Goal: Task Accomplishment & Management: Use online tool/utility

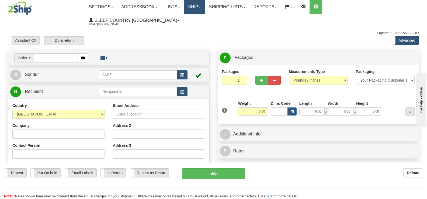
drag, startPoint x: 221, startPoint y: 7, endPoint x: 218, endPoint y: 11, distance: 4.8
click at [205, 7] on link "Ship" at bounding box center [194, 6] width 21 height 13
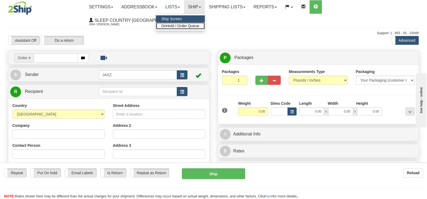
click at [199, 24] on span "OnHold / Order Queue" at bounding box center [180, 26] width 38 height 4
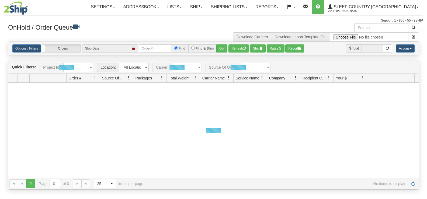
type input "[DATE]"
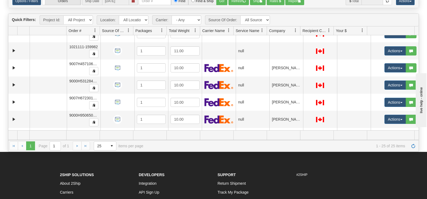
scroll to position [28, 0]
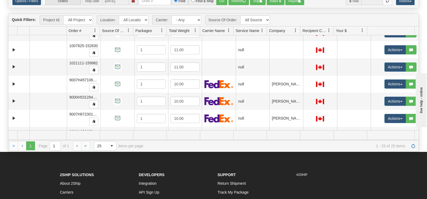
drag, startPoint x: 419, startPoint y: 46, endPoint x: 418, endPoint y: 67, distance: 20.8
click at [418, 67] on div "Quick Filters: Project Id: All Projects Location: All Locations JASZ Carrier: -…" at bounding box center [213, 82] width 411 height 138
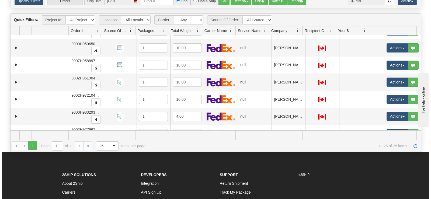
scroll to position [119, 0]
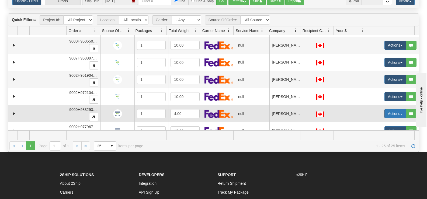
click at [385, 114] on button "Actions" at bounding box center [396, 113] width 22 height 9
click at [376, 122] on link "Open" at bounding box center [382, 123] width 47 height 7
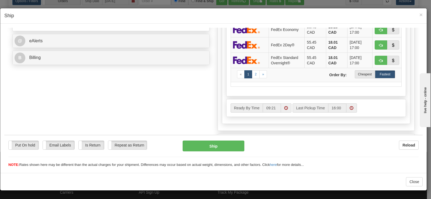
scroll to position [243, 0]
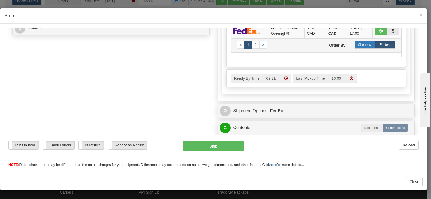
click at [358, 47] on label "Cheapest" at bounding box center [365, 44] width 20 height 8
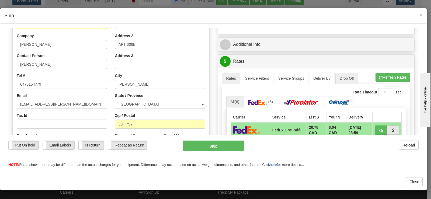
scroll to position [81, 0]
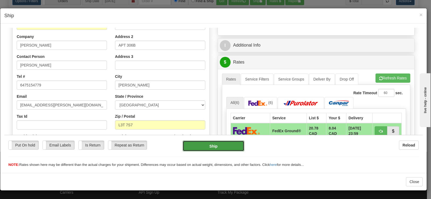
click at [224, 146] on button "Ship" at bounding box center [214, 145] width 62 height 11
type input "92"
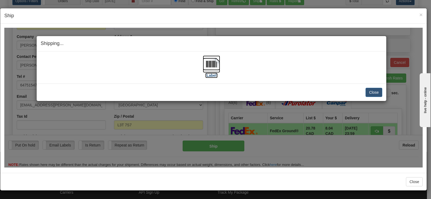
click at [217, 66] on img at bounding box center [211, 63] width 17 height 17
click at [365, 93] on div "Close Cancel" at bounding box center [212, 92] width 342 height 9
click at [374, 91] on button "Close" at bounding box center [374, 92] width 17 height 9
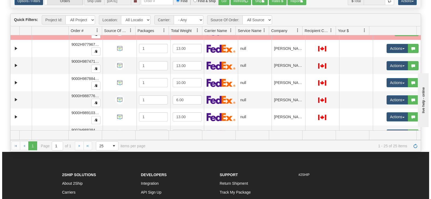
scroll to position [229, 0]
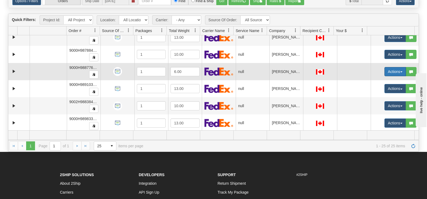
click at [387, 73] on button "Actions" at bounding box center [396, 71] width 22 height 9
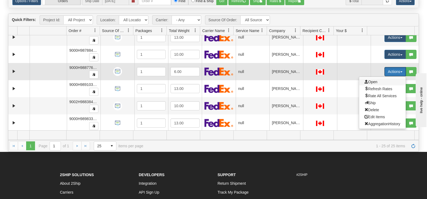
click at [365, 83] on span "Open" at bounding box center [371, 82] width 13 height 4
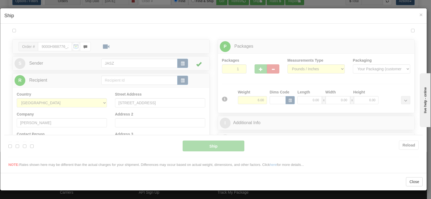
scroll to position [0, 0]
type input "09:24"
type input "16:00"
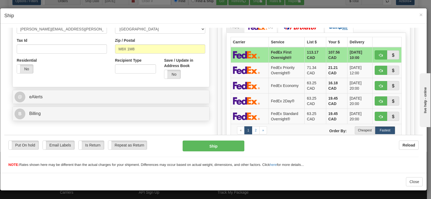
scroll to position [165, 0]
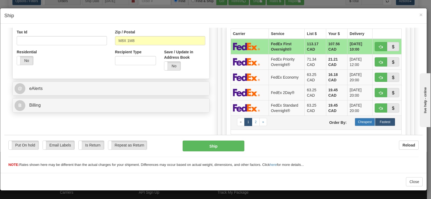
click at [355, 123] on label "Cheapest" at bounding box center [365, 122] width 20 height 8
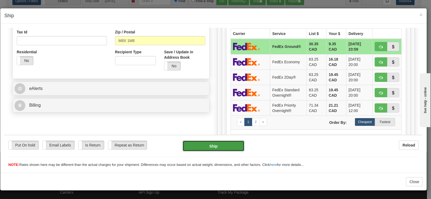
click at [212, 150] on button "Ship" at bounding box center [214, 145] width 62 height 11
type input "92"
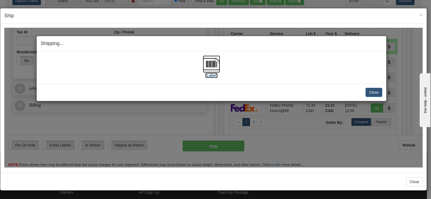
click at [206, 71] on img at bounding box center [211, 63] width 17 height 17
click at [371, 89] on button "Close" at bounding box center [374, 92] width 17 height 9
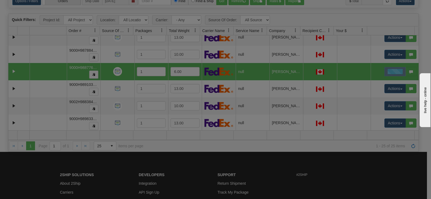
scroll to position [0, 0]
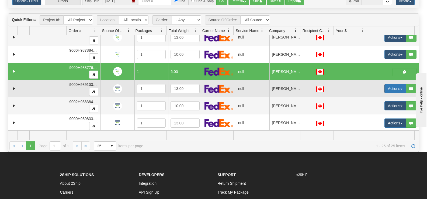
click at [395, 90] on button "Actions" at bounding box center [396, 88] width 22 height 9
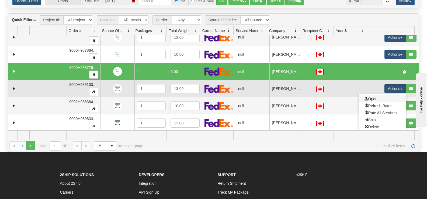
click at [382, 101] on link "Open" at bounding box center [382, 98] width 47 height 7
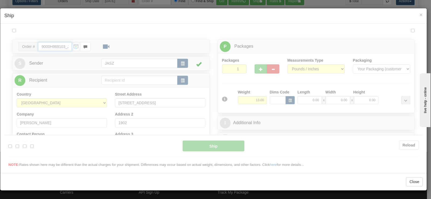
type input "09:26"
type input "16:00"
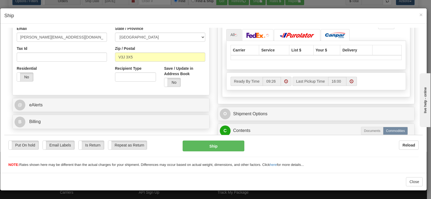
scroll to position [162, 0]
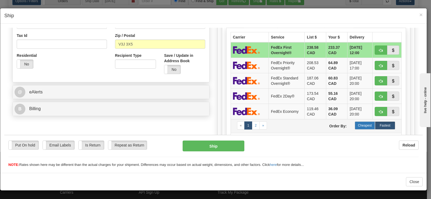
click at [355, 127] on label "Cheapest" at bounding box center [365, 125] width 20 height 8
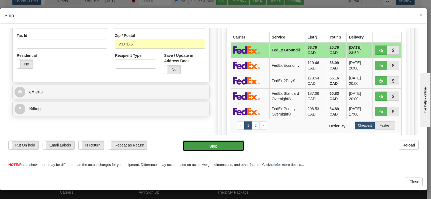
drag, startPoint x: 204, startPoint y: 147, endPoint x: 202, endPoint y: 150, distance: 4.3
click at [202, 150] on button "Ship" at bounding box center [214, 145] width 62 height 11
type input "92"
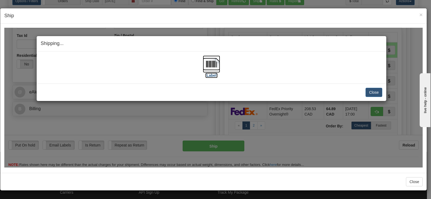
click at [209, 69] on img at bounding box center [211, 63] width 17 height 17
click at [378, 85] on div "Close Cancel Cancel Shipment and Quit Pickup Quit Pickup ONLY" at bounding box center [212, 92] width 350 height 18
click at [371, 89] on button "Close" at bounding box center [374, 92] width 17 height 9
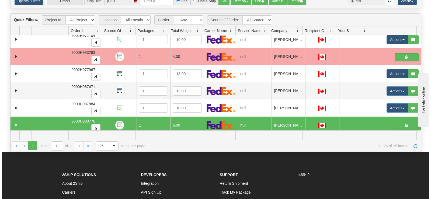
scroll to position [175, 0]
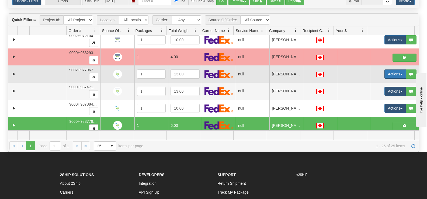
click at [389, 76] on button "Actions" at bounding box center [396, 74] width 22 height 9
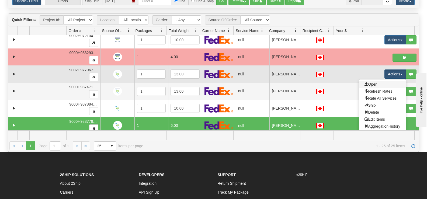
click at [378, 84] on link "Open" at bounding box center [382, 84] width 47 height 7
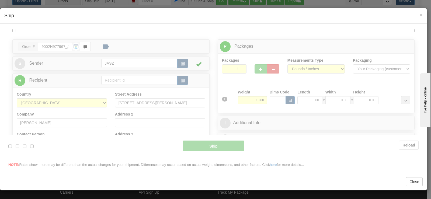
scroll to position [0, 0]
type input "09:29"
type input "16:00"
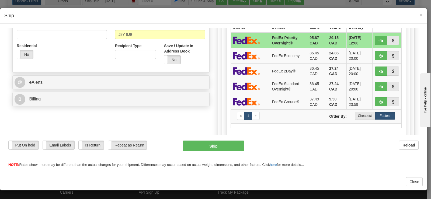
scroll to position [189, 0]
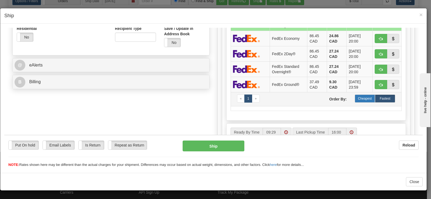
click at [361, 99] on label "Cheapest" at bounding box center [365, 98] width 20 height 8
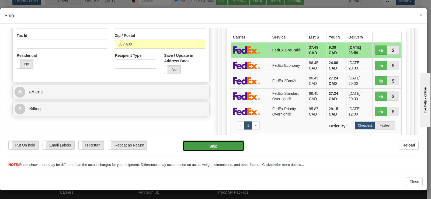
click at [232, 147] on button "Ship" at bounding box center [214, 145] width 62 height 11
type input "92"
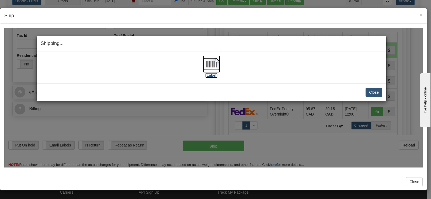
click at [215, 77] on label "[Label]" at bounding box center [211, 74] width 12 height 5
click at [368, 93] on button "Close" at bounding box center [374, 92] width 17 height 9
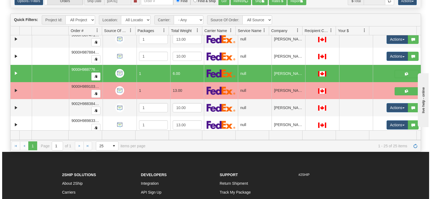
scroll to position [229, 0]
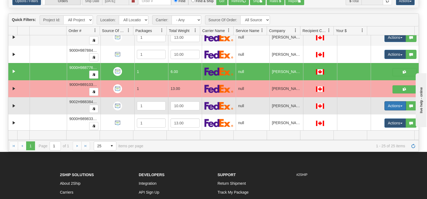
click at [385, 103] on button "Actions" at bounding box center [396, 105] width 22 height 9
click at [374, 116] on link "Open" at bounding box center [382, 116] width 47 height 7
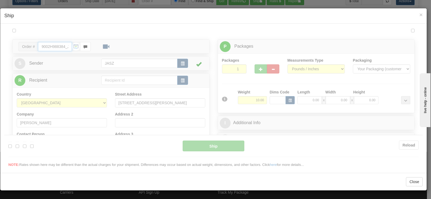
type input "09:33"
type input "16:00"
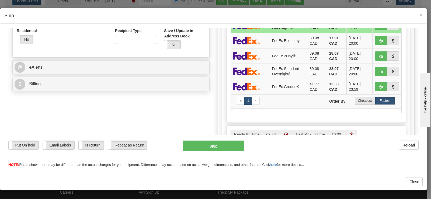
scroll to position [164, 0]
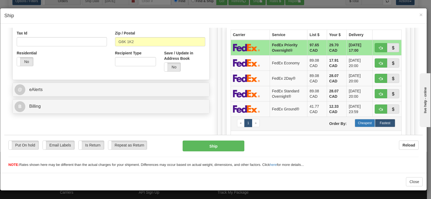
click at [366, 125] on label "Cheapest" at bounding box center [365, 123] width 20 height 8
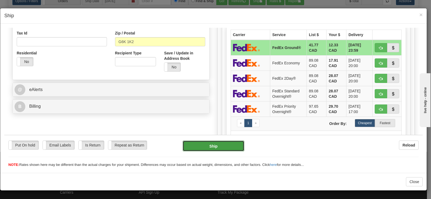
click at [195, 146] on button "Ship" at bounding box center [214, 145] width 62 height 11
type input "92"
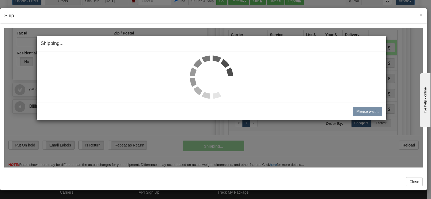
click at [208, 70] on img at bounding box center [211, 76] width 43 height 43
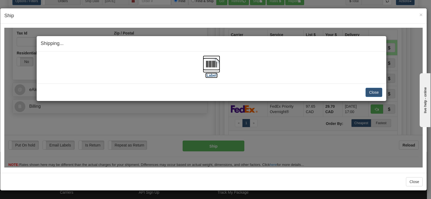
click at [208, 70] on img at bounding box center [211, 63] width 17 height 17
click at [368, 91] on button "Close" at bounding box center [374, 92] width 17 height 9
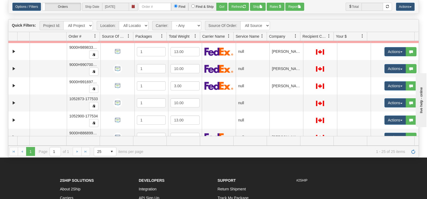
scroll to position [47, 0]
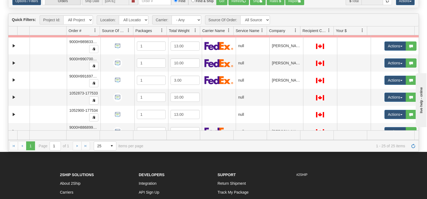
drag, startPoint x: 459, startPoint y: 134, endPoint x: 507, endPoint y: 137, distance: 48.6
click html "live help - online"
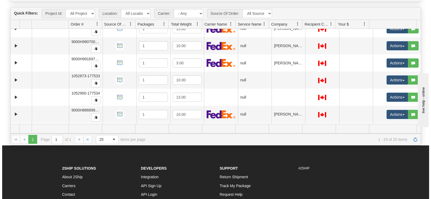
scroll to position [333, 0]
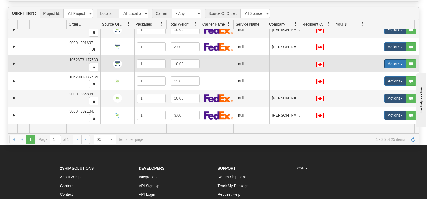
click at [385, 66] on button "Actions" at bounding box center [396, 63] width 22 height 9
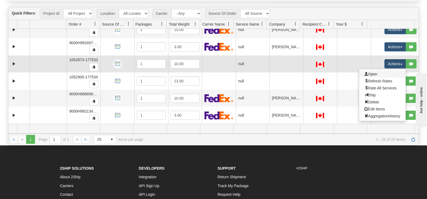
click at [376, 74] on link "Open" at bounding box center [382, 74] width 47 height 7
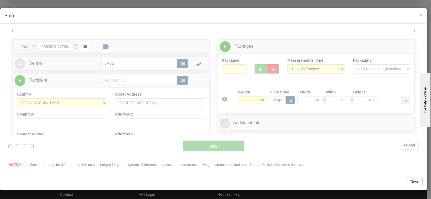
type input "09:37"
type input "16:00"
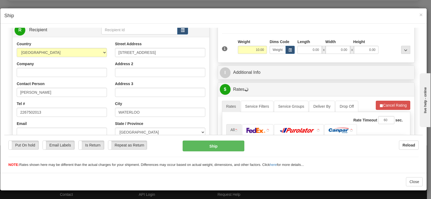
scroll to position [54, 0]
click at [419, 13] on h4 "Ship" at bounding box center [213, 15] width 419 height 7
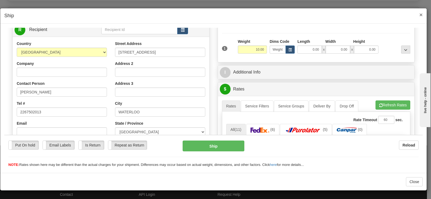
click at [420, 14] on span "×" at bounding box center [421, 15] width 3 height 6
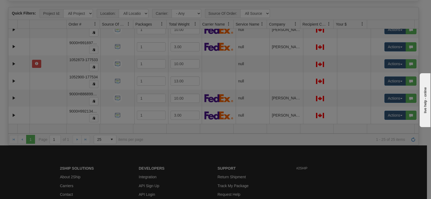
scroll to position [0, 0]
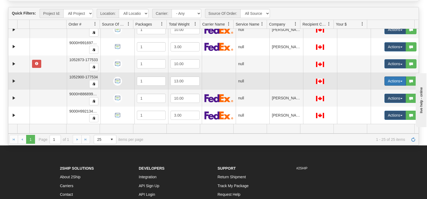
click at [391, 82] on button "Actions" at bounding box center [396, 81] width 22 height 9
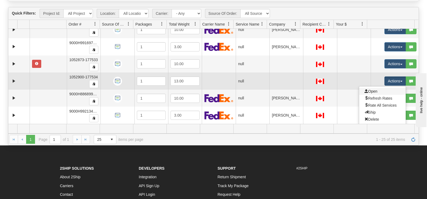
click at [375, 93] on link "Open" at bounding box center [382, 91] width 47 height 7
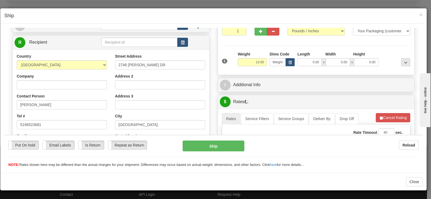
scroll to position [51, 0]
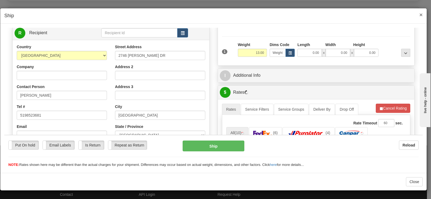
click at [422, 15] on span "×" at bounding box center [421, 15] width 3 height 6
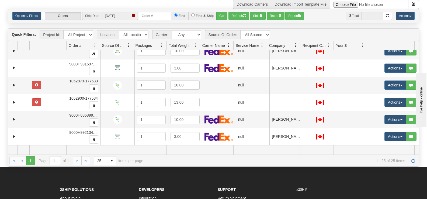
scroll to position [0, 0]
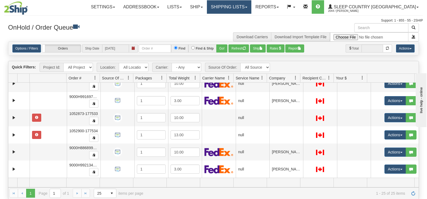
click at [251, 10] on link "Shipping lists" at bounding box center [229, 6] width 44 height 13
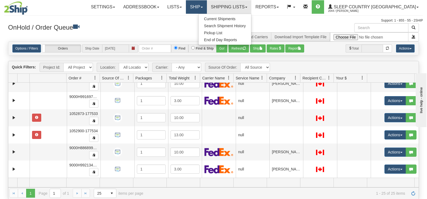
click at [207, 10] on link "Ship" at bounding box center [196, 6] width 21 height 13
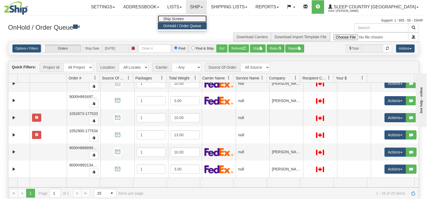
click at [207, 19] on link "Ship Screen" at bounding box center [182, 18] width 49 height 7
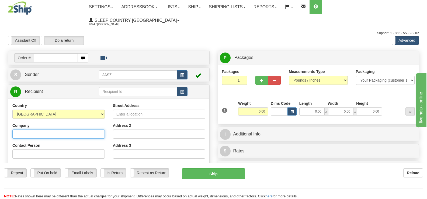
click at [51, 130] on input "Company" at bounding box center [58, 134] width 92 height 9
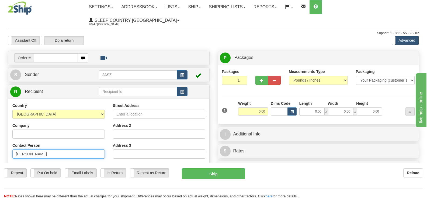
type input "NOAMI KRIEGER"
type input "7057189149"
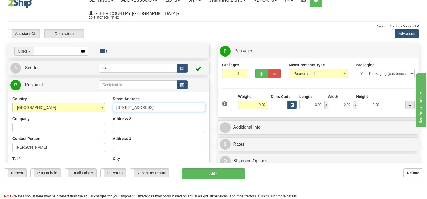
type input "602 COMO LAKE AVENUE"
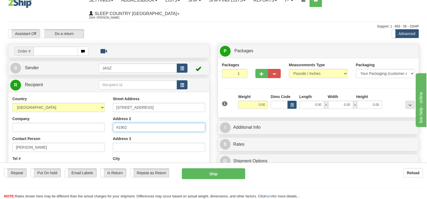
type input "#1902"
type input "COQUITLAM"
select select "BC"
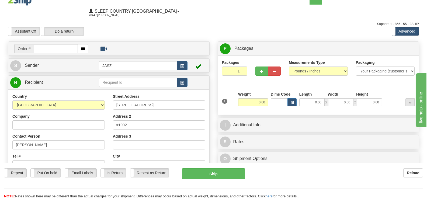
scroll to position [0, 0]
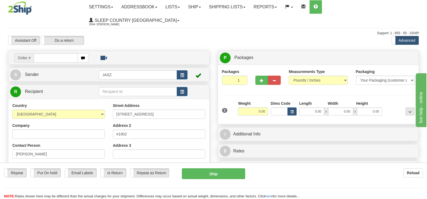
type input "V3J3X5"
drag, startPoint x: 258, startPoint y: 99, endPoint x: 282, endPoint y: 100, distance: 23.5
click at [282, 101] on div "1 Weight 0.00 Dims Code 0.00" at bounding box center [319, 110] width 196 height 19
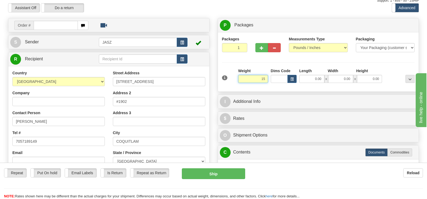
scroll to position [32, 0]
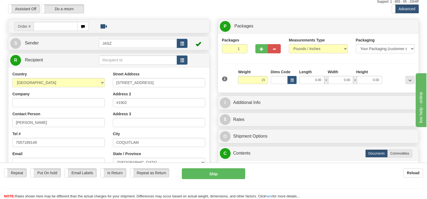
type input "15.00"
click at [258, 51] on div "Packages 1 1 Measurements Type" at bounding box center [318, 62] width 193 height 51
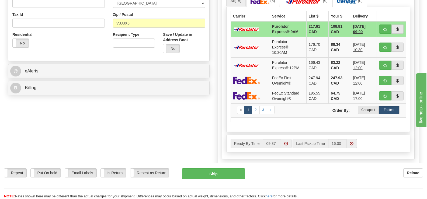
scroll to position [193, 0]
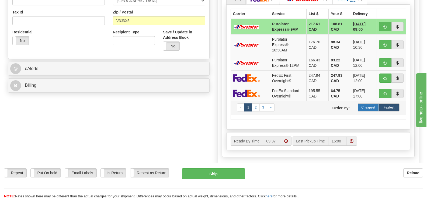
click at [363, 103] on label "Cheapest" at bounding box center [368, 107] width 21 height 8
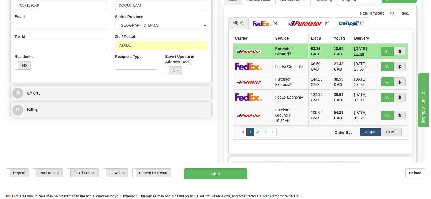
scroll to position [166, 0]
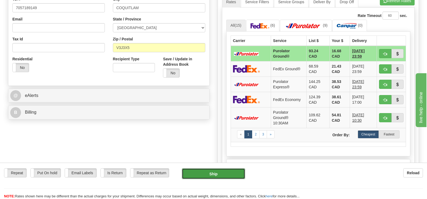
click at [226, 172] on button "Ship" at bounding box center [213, 173] width 63 height 11
type input "260"
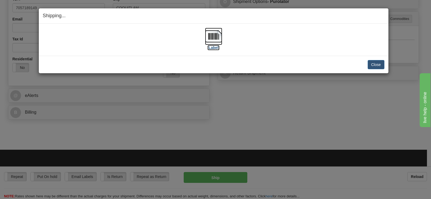
click at [213, 33] on img at bounding box center [213, 36] width 17 height 17
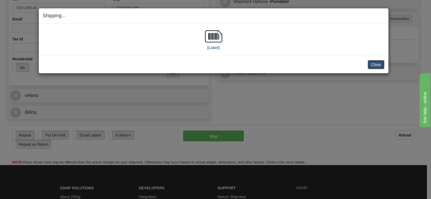
click at [374, 67] on button "Close" at bounding box center [376, 64] width 17 height 9
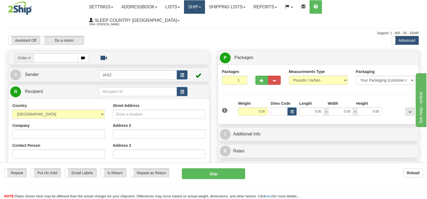
click at [205, 8] on link "Ship" at bounding box center [194, 6] width 21 height 13
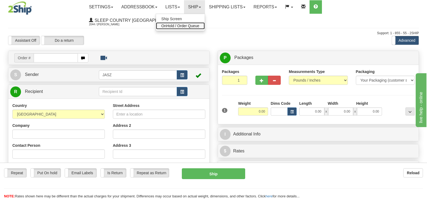
click at [199, 26] on span "OnHold / Order Queue" at bounding box center [180, 26] width 38 height 4
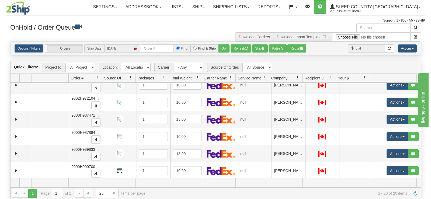
scroll to position [162, 0]
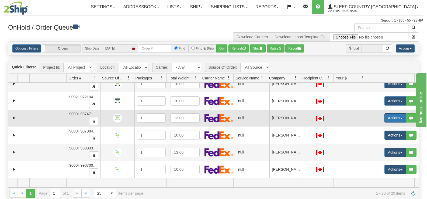
click at [392, 117] on button "Actions" at bounding box center [396, 117] width 22 height 9
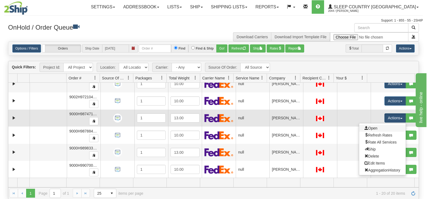
click at [379, 130] on link "Open" at bounding box center [382, 128] width 47 height 7
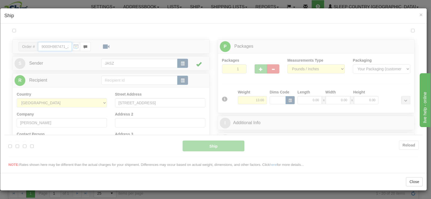
scroll to position [0, 0]
type input "09:39"
type input "16:00"
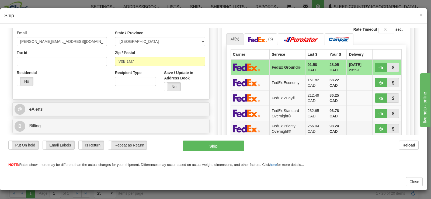
scroll to position [162, 0]
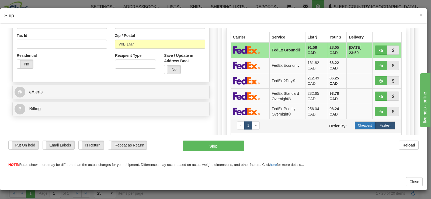
click at [355, 127] on label "Cheapest" at bounding box center [365, 125] width 20 height 8
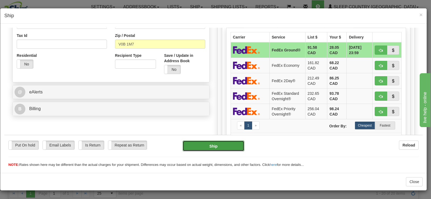
click at [208, 148] on button "Ship" at bounding box center [214, 145] width 62 height 11
type input "92"
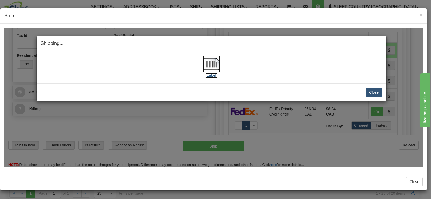
click at [210, 64] on img at bounding box center [211, 63] width 17 height 17
click at [369, 92] on button "Close" at bounding box center [374, 92] width 17 height 9
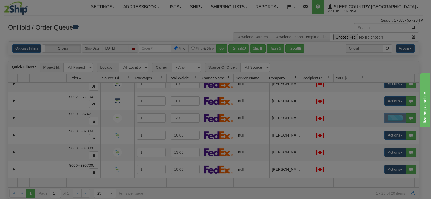
scroll to position [0, 0]
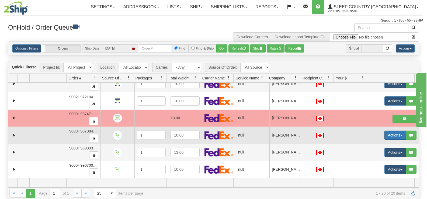
click at [389, 135] on button "Actions" at bounding box center [396, 135] width 22 height 9
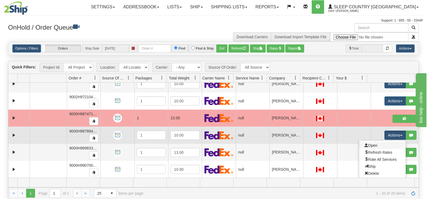
click at [375, 147] on link "Open" at bounding box center [382, 145] width 47 height 7
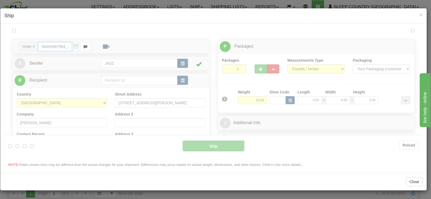
type input "09:40"
type input "16:00"
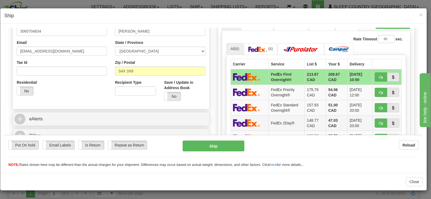
scroll to position [162, 0]
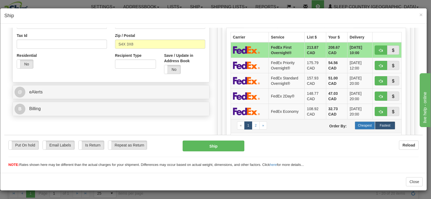
click at [360, 125] on label "Cheapest" at bounding box center [365, 125] width 20 height 8
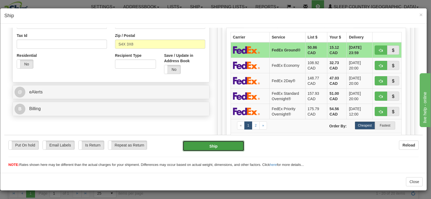
click at [191, 150] on button "Ship" at bounding box center [214, 145] width 62 height 11
type input "92"
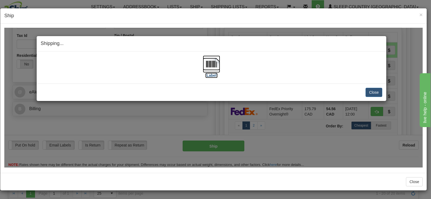
click at [210, 70] on img at bounding box center [211, 63] width 17 height 17
click at [373, 94] on button "Close" at bounding box center [374, 92] width 17 height 9
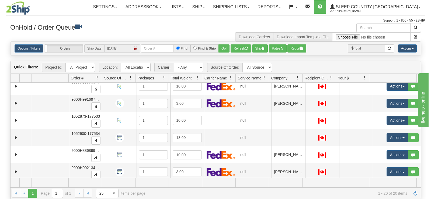
scroll to position [248, 0]
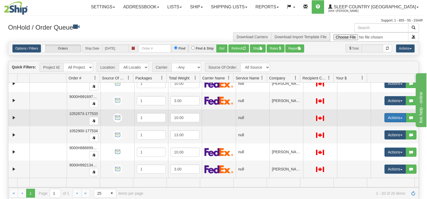
click at [388, 119] on button "Actions" at bounding box center [396, 117] width 22 height 9
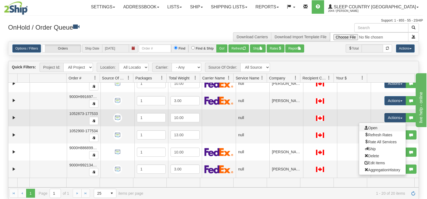
click at [374, 127] on link "Open" at bounding box center [382, 128] width 47 height 7
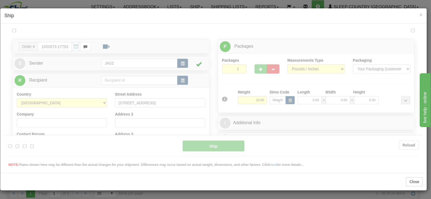
scroll to position [0, 0]
type input "09:41"
type input "16:00"
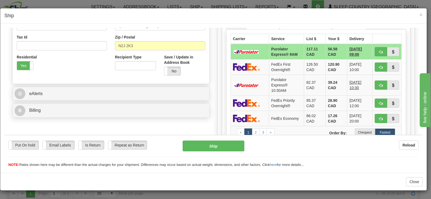
scroll to position [171, 0]
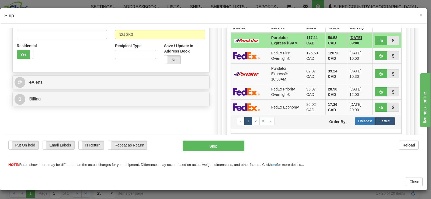
click at [358, 123] on label "Cheapest" at bounding box center [365, 121] width 20 height 8
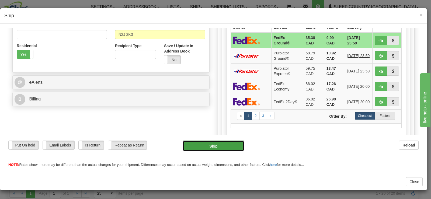
click at [224, 148] on button "Ship" at bounding box center [214, 145] width 62 height 11
type input "92"
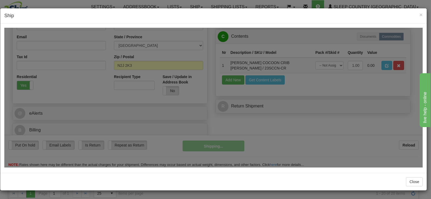
scroll to position [140, 0]
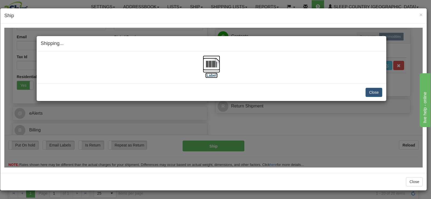
click at [210, 67] on img at bounding box center [211, 63] width 17 height 17
click at [372, 91] on button "Close" at bounding box center [374, 92] width 17 height 9
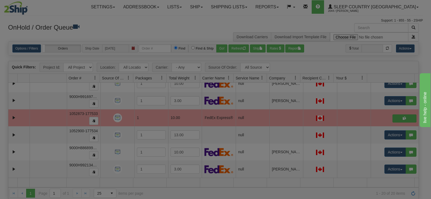
scroll to position [0, 0]
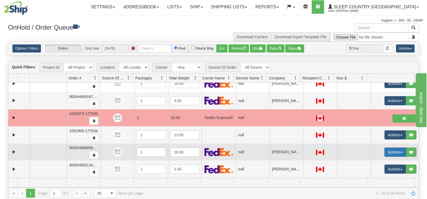
click at [386, 152] on button "Actions" at bounding box center [396, 152] width 22 height 9
click at [376, 163] on link "Open" at bounding box center [382, 162] width 47 height 7
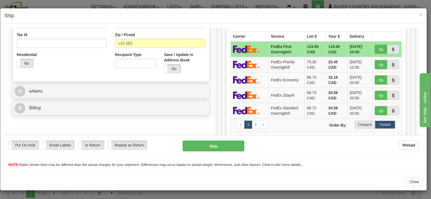
scroll to position [164, 0]
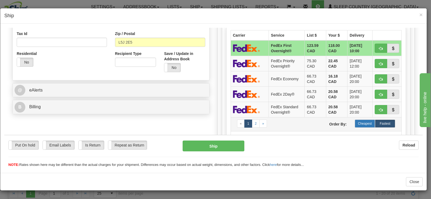
click at [364, 126] on label "Cheapest" at bounding box center [365, 123] width 20 height 8
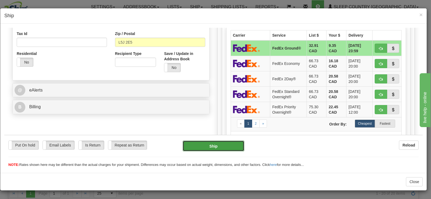
click at [221, 146] on button "Ship" at bounding box center [214, 145] width 62 height 11
type input "92"
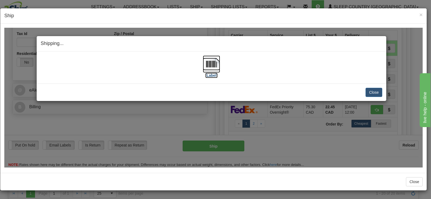
click at [215, 69] on img at bounding box center [211, 63] width 17 height 17
click at [371, 95] on button "Close" at bounding box center [374, 92] width 17 height 9
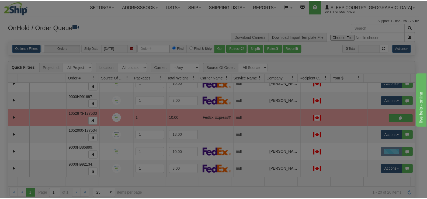
scroll to position [0, 0]
